Goal: Information Seeking & Learning: Find specific fact

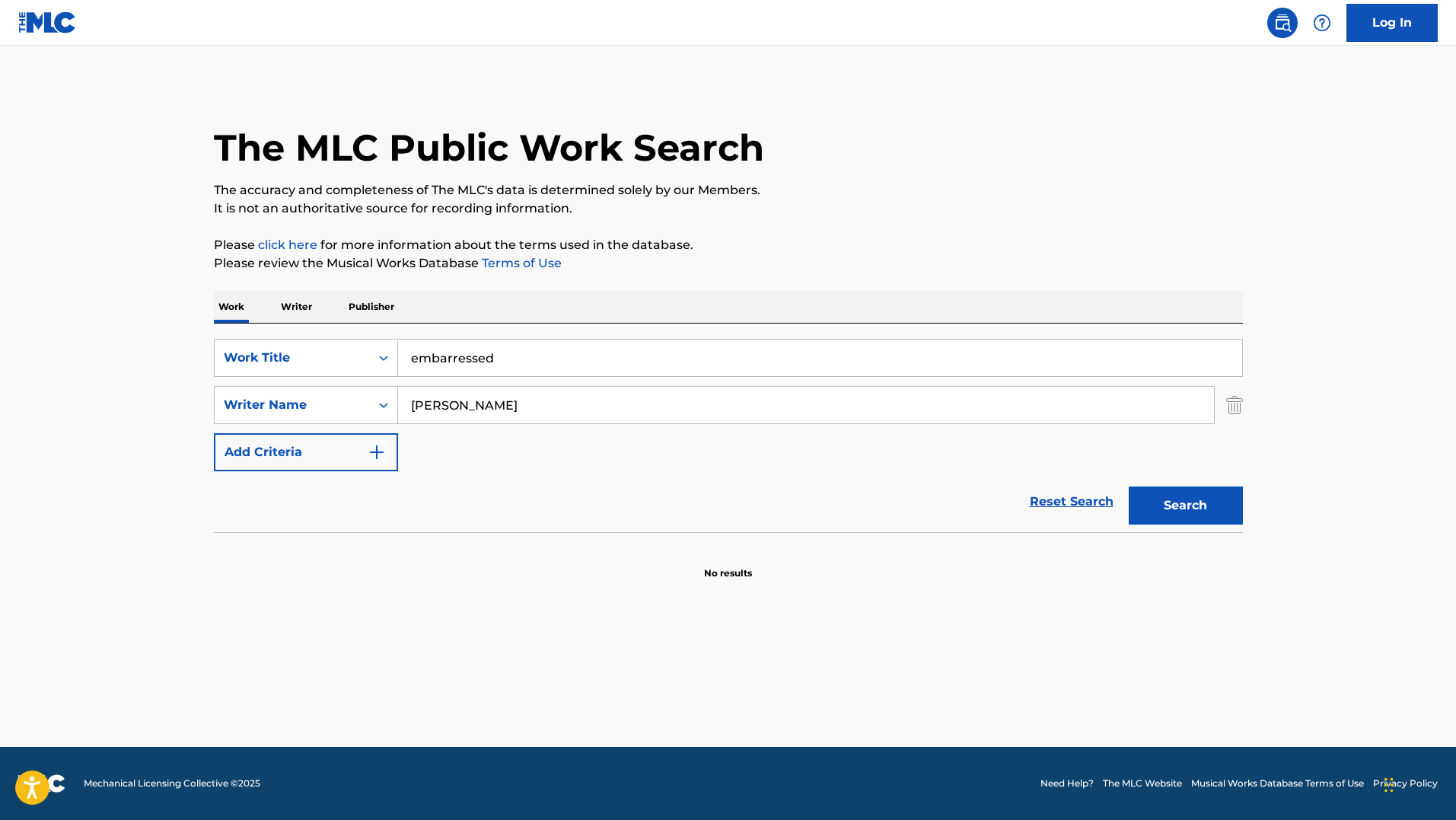
click at [1170, 522] on button "Search" at bounding box center [1186, 505] width 114 height 38
click at [1168, 519] on button "Search" at bounding box center [1186, 505] width 114 height 38
click at [614, 351] on input "embarressed" at bounding box center [820, 358] width 844 height 37
click at [1061, 496] on link "Reset Search" at bounding box center [1071, 502] width 99 height 33
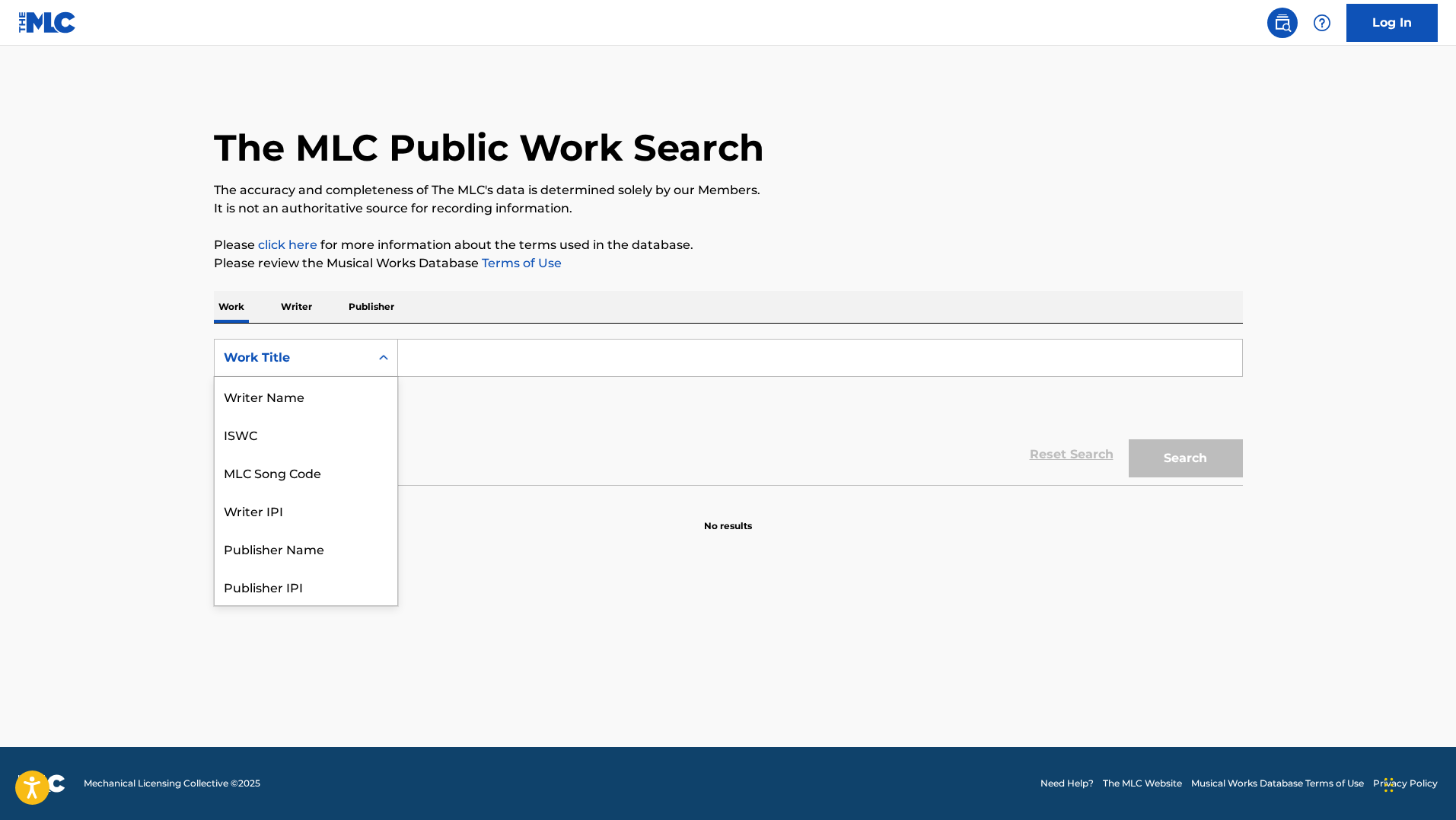
click at [314, 352] on div "Work Title" at bounding box center [292, 358] width 137 height 18
click at [298, 396] on div "MLC Song Code" at bounding box center [306, 396] width 182 height 38
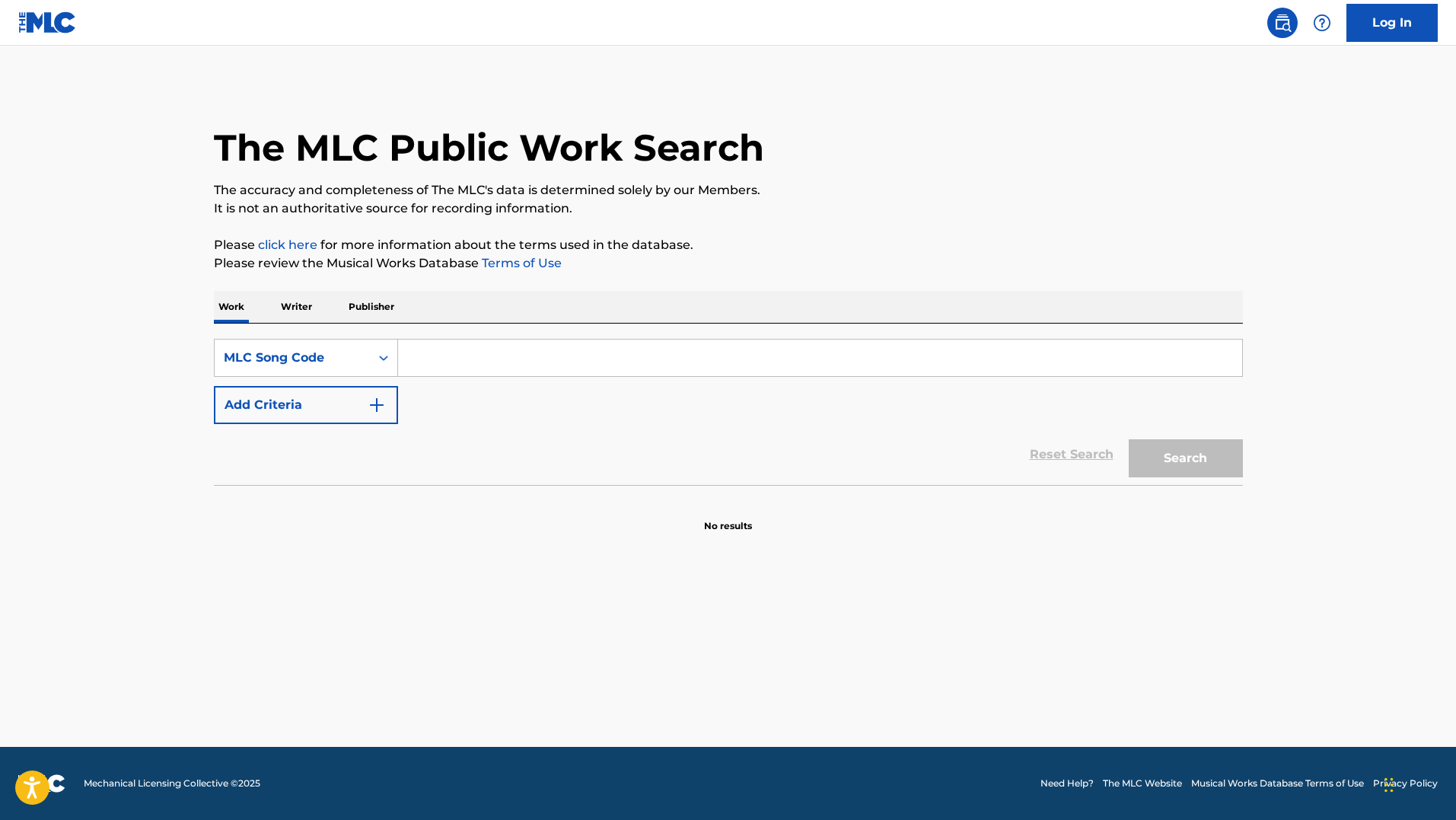
click at [441, 378] on div "SearchWithCriteria5d04ad29-b252-4a7f-aab5-eaf0817bb719 MLC Song Code Add Criter…" at bounding box center [728, 381] width 1029 height 85
click at [459, 365] on input "Search Form" at bounding box center [820, 358] width 844 height 37
paste input "EC2GG3"
type input "EC2GG3"
click at [1190, 464] on button "Search" at bounding box center [1186, 458] width 114 height 38
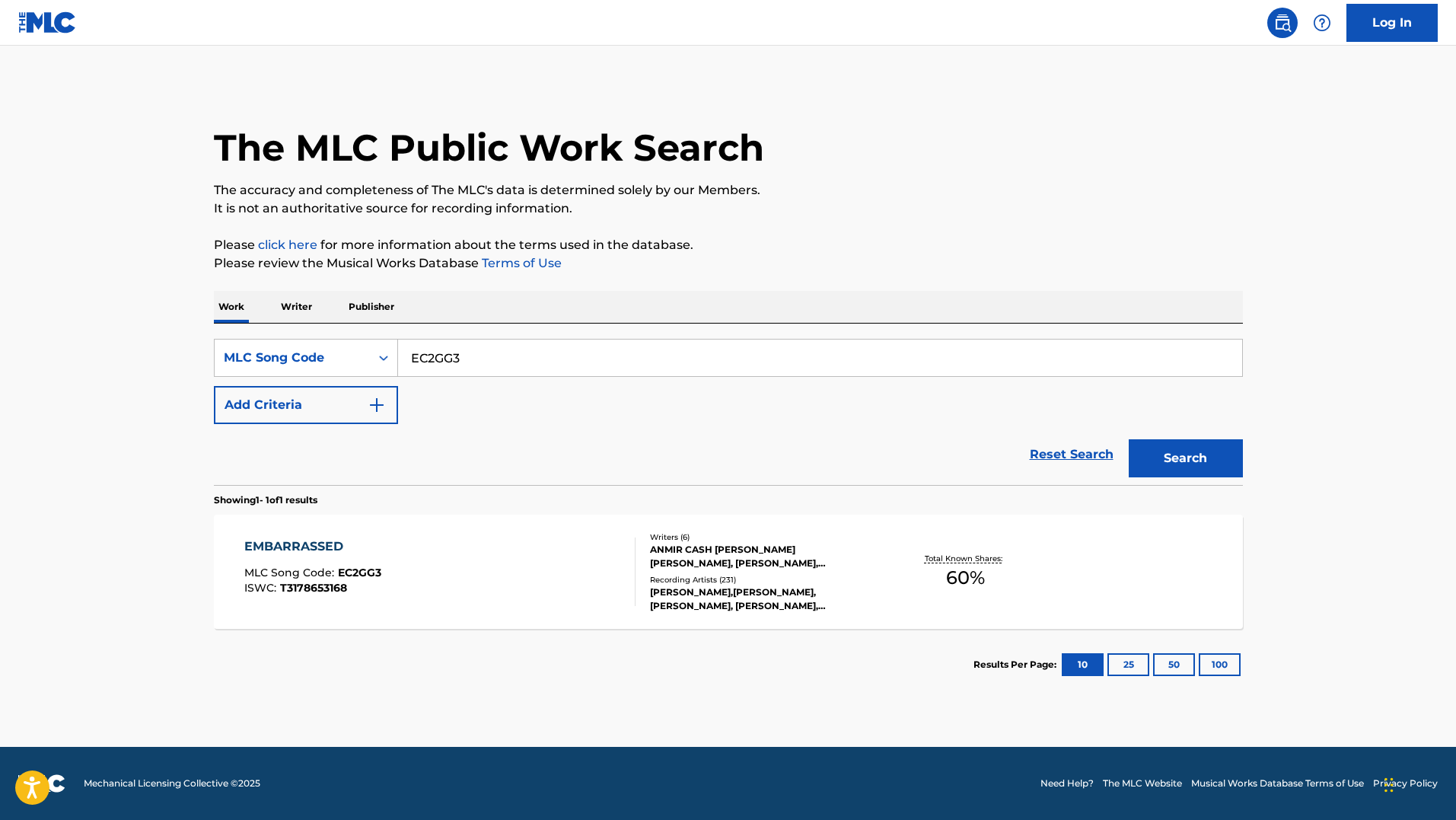
click at [390, 547] on div "EMBARRASSED MLC Song Code : EC2GG3 ISWC : T3178653168" at bounding box center [440, 572] width 391 height 68
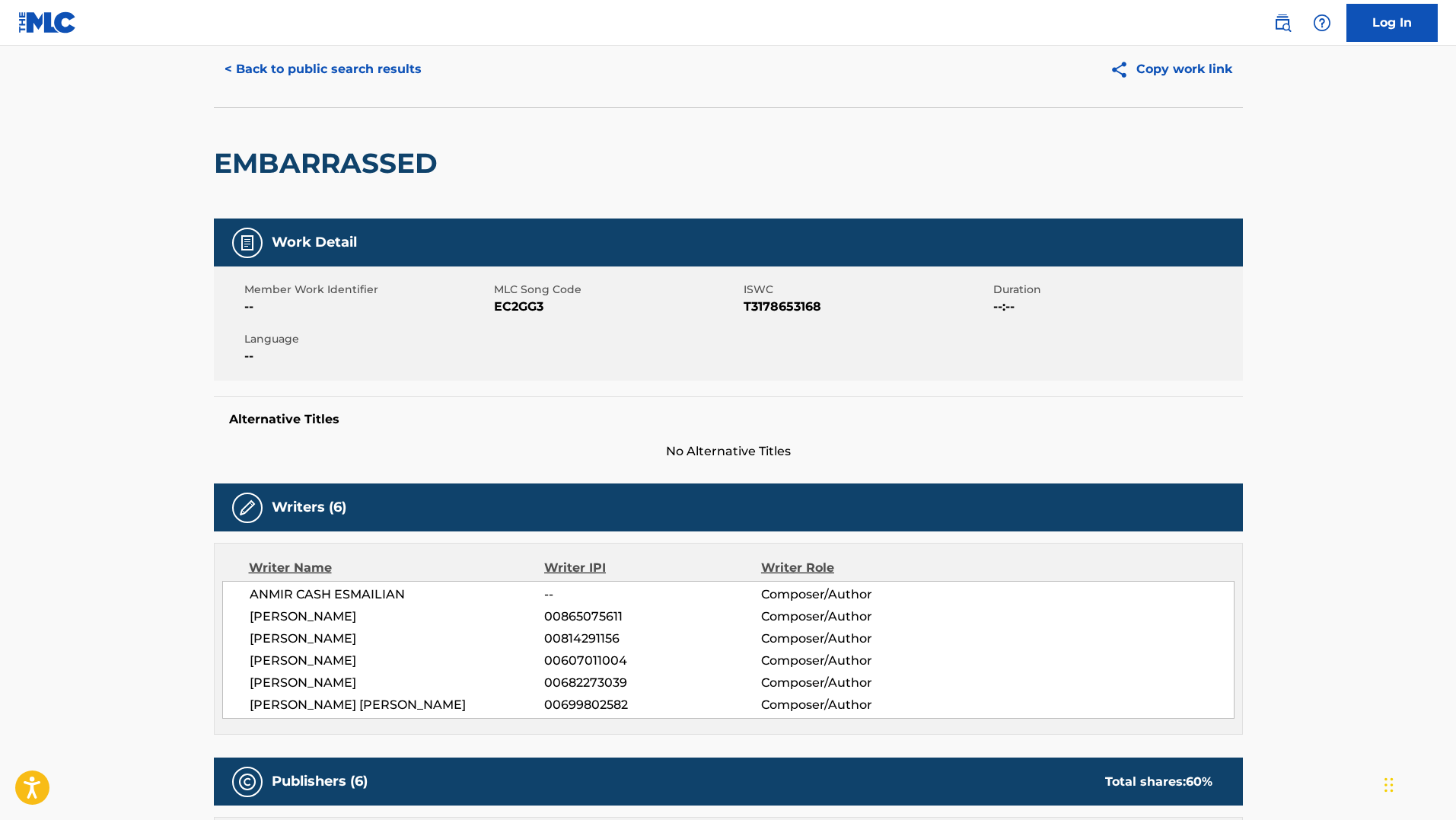
scroll to position [76, 0]
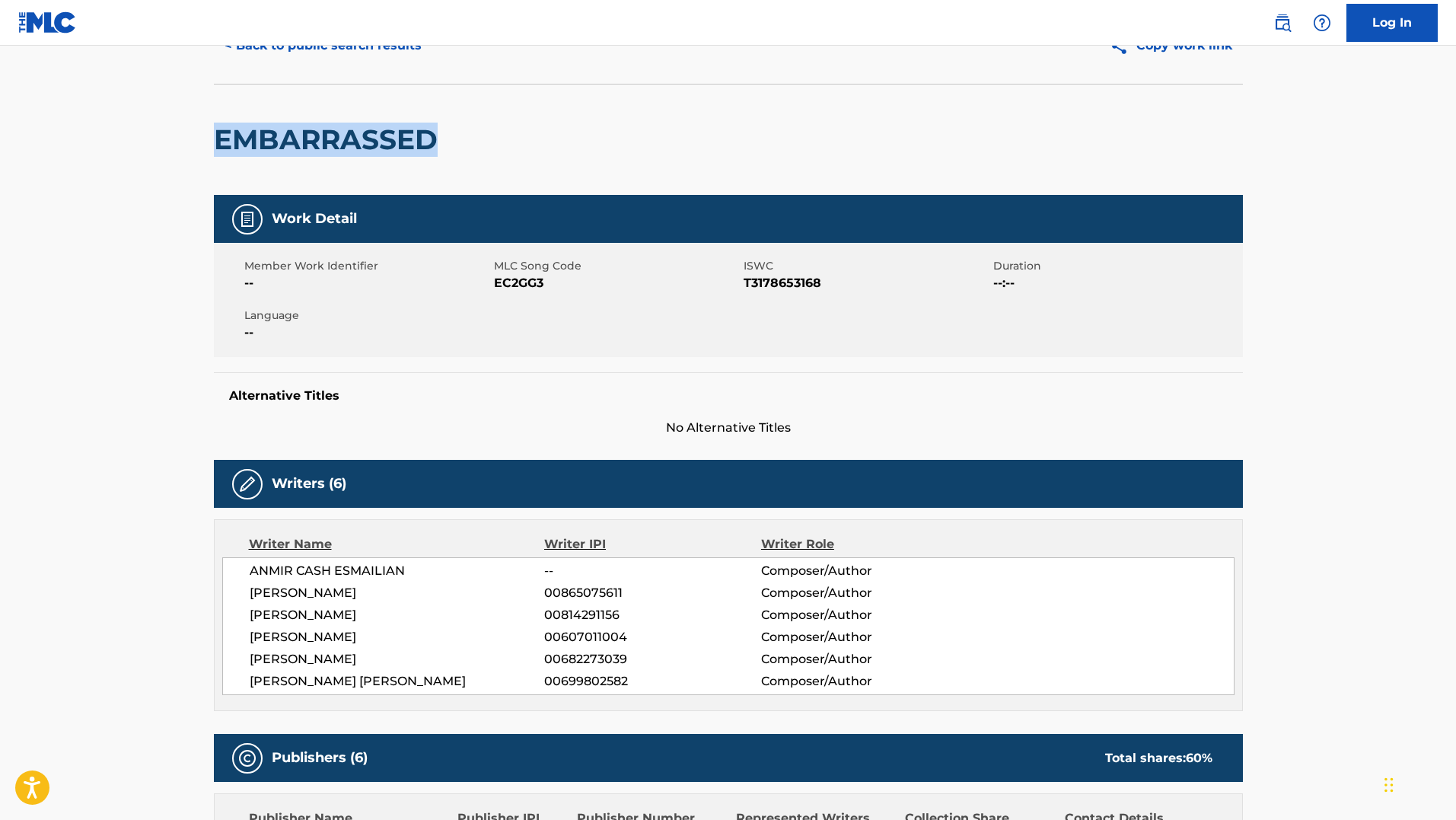
drag, startPoint x: 437, startPoint y: 152, endPoint x: 195, endPoint y: 136, distance: 242.5
copy h2 "EMBARRASSED"
